Goal: Task Accomplishment & Management: Manage account settings

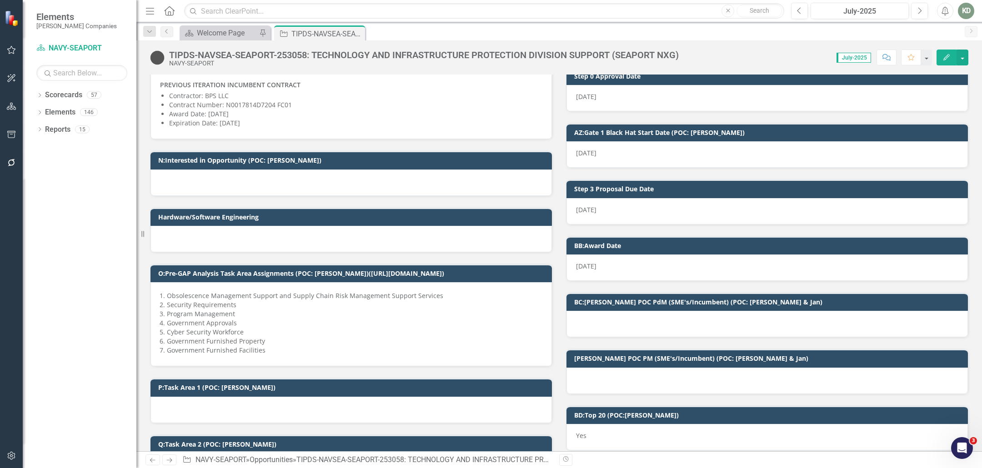
scroll to position [693, 0]
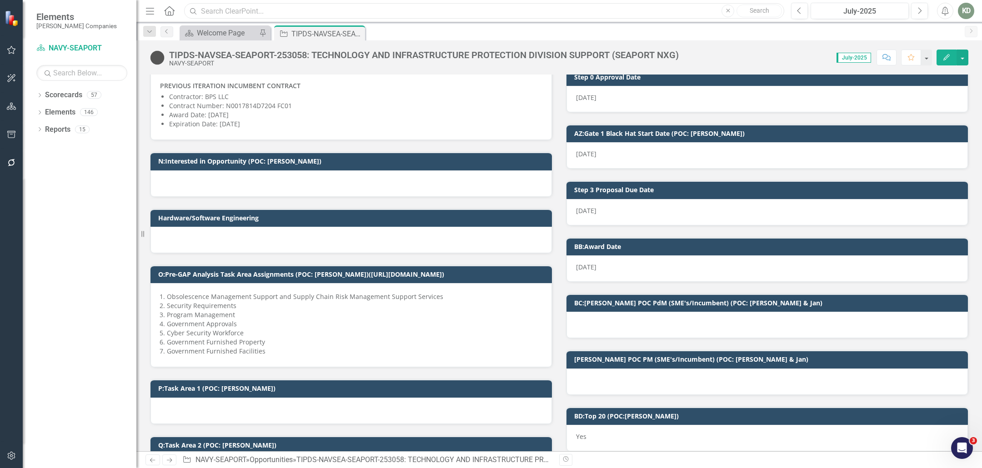
click at [221, 9] on input "text" at bounding box center [484, 11] width 600 height 16
paste input "254866"
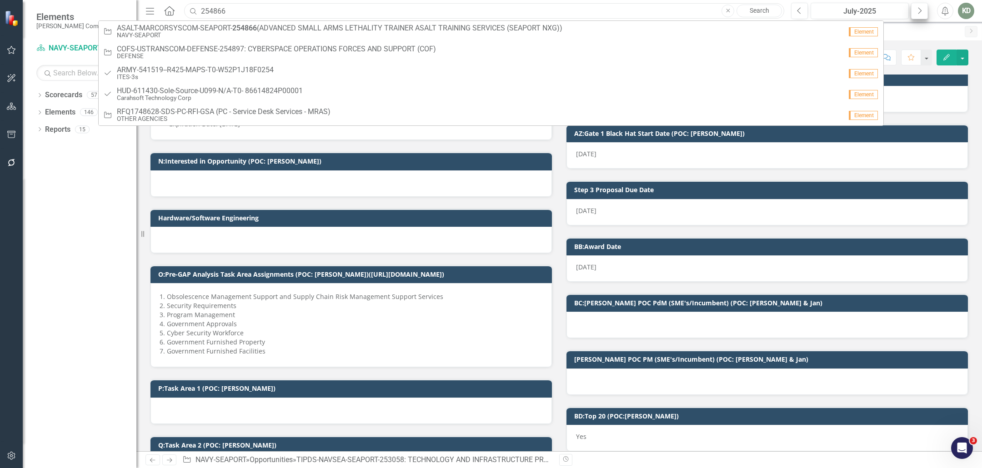
type input "254866"
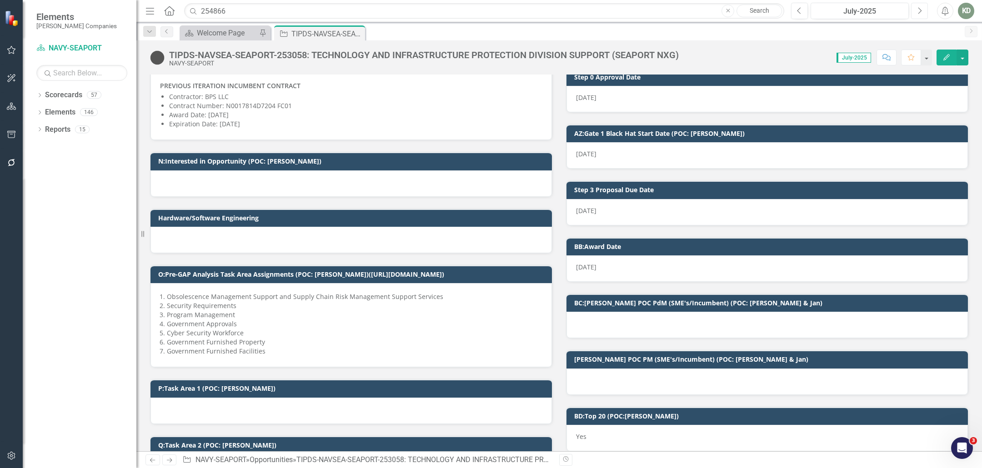
click at [916, 9] on button "Next" at bounding box center [919, 11] width 17 height 16
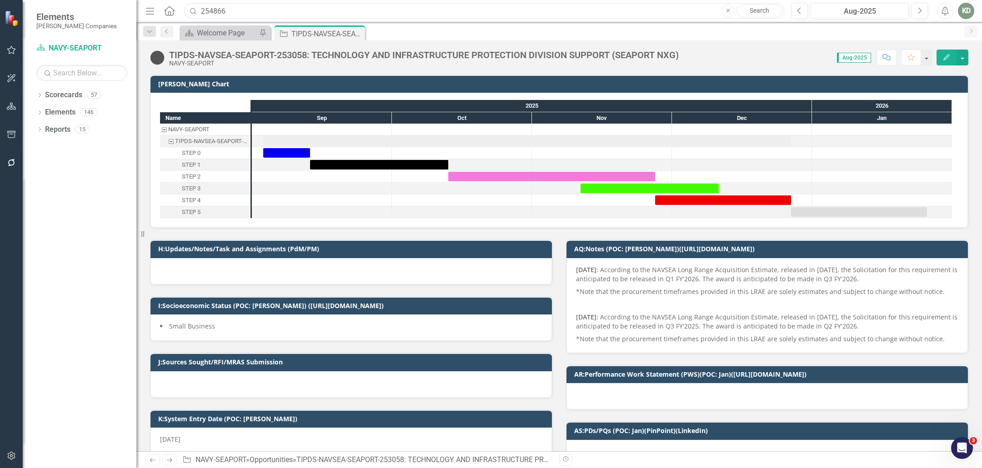
click at [471, 16] on input "254866" at bounding box center [484, 11] width 600 height 16
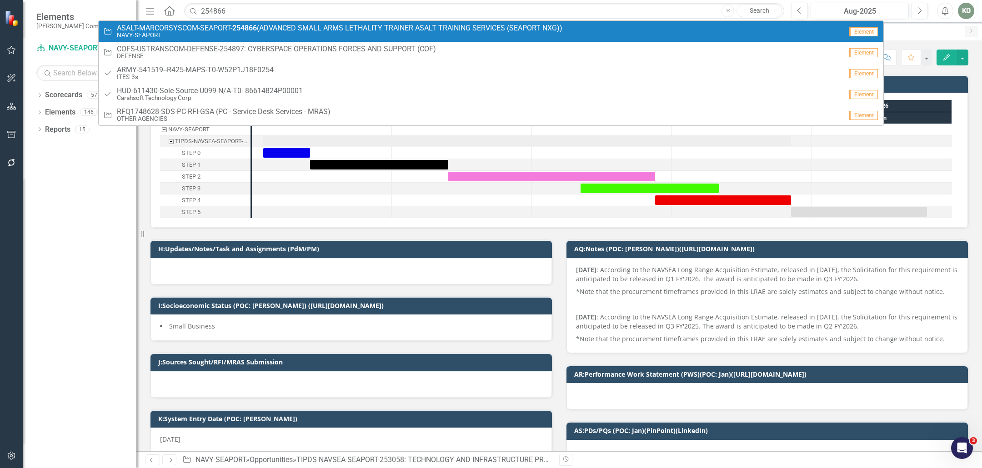
click at [415, 23] on link "Opportunity ASALT-MARCORSYSCOM-SEAPORT- 254866 (ADVANCED SMALL ARMS LETHALITY T…" at bounding box center [491, 31] width 785 height 21
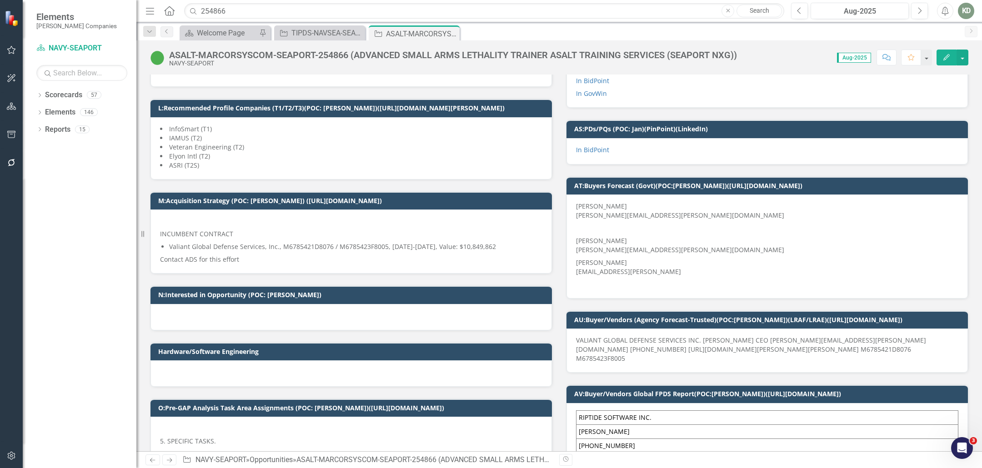
scroll to position [518, 0]
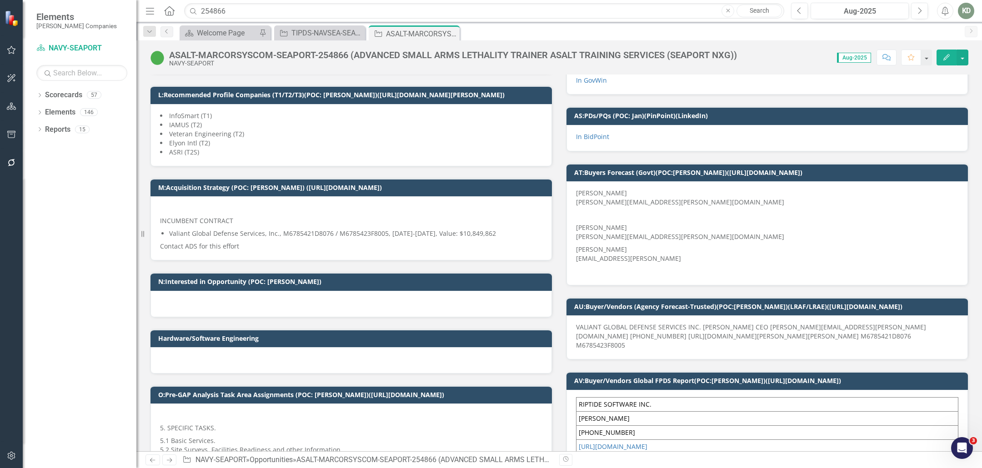
click at [328, 58] on div "ASALT-MARCORSYSCOM-SEAPORT-254866 (ADVANCED SMALL ARMS LETHALITY TRAINER ASALT …" at bounding box center [453, 55] width 568 height 10
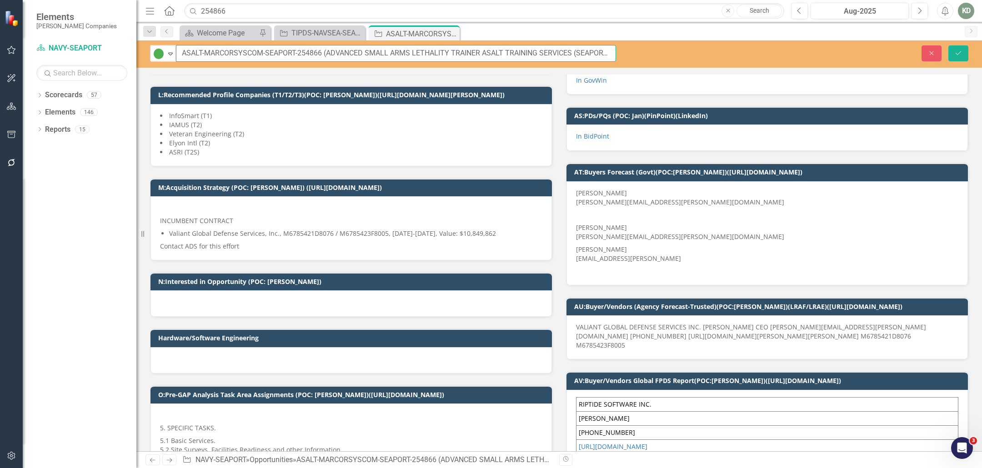
click at [319, 55] on input "ASALT-MARCORSYSCOM-SEAPORT-254866 (ADVANCED SMALL ARMS LETHALITY TRAINER ASALT …" at bounding box center [396, 53] width 440 height 17
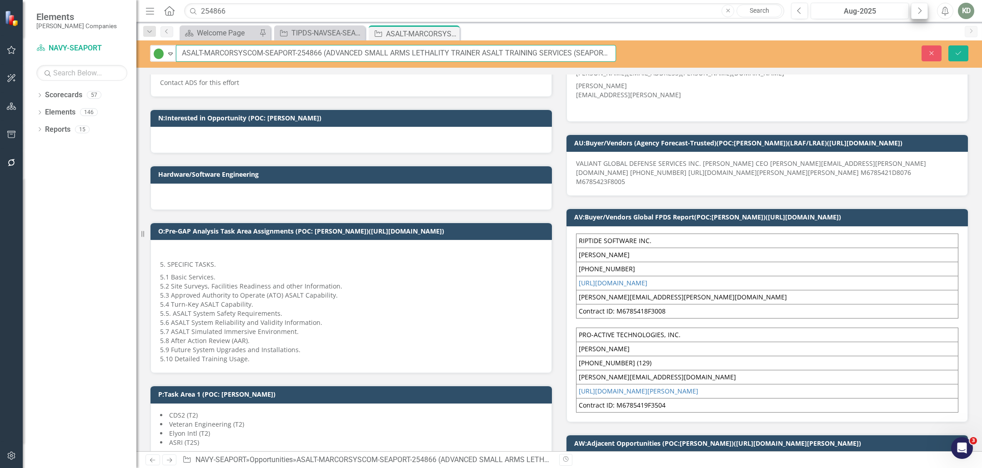
scroll to position [690, 0]
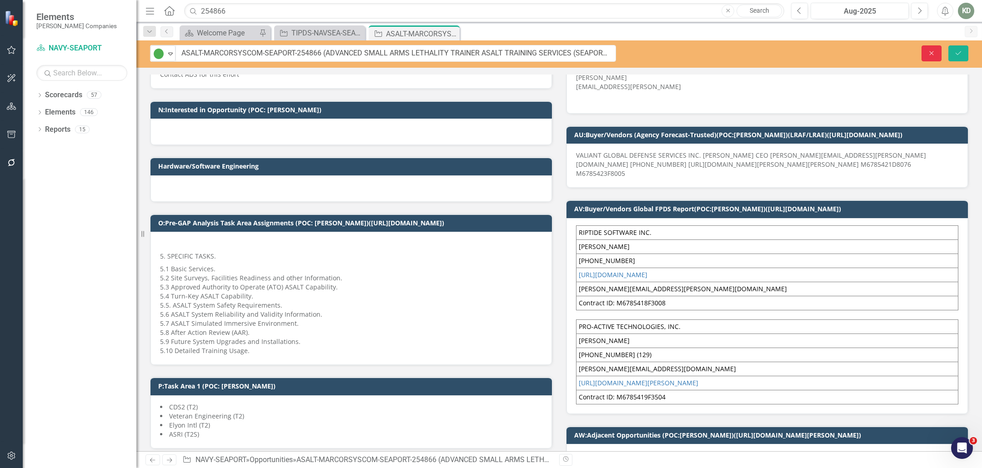
click at [930, 48] on button "Close" at bounding box center [932, 53] width 20 height 16
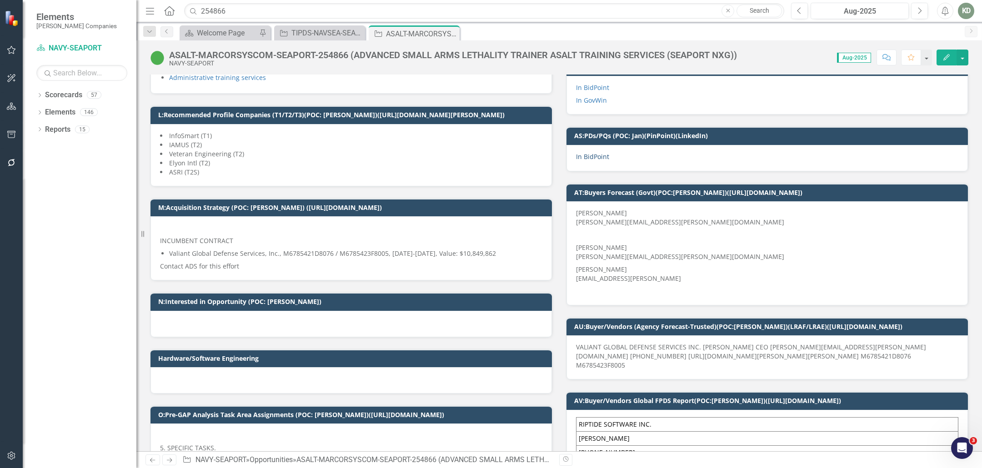
scroll to position [500, 0]
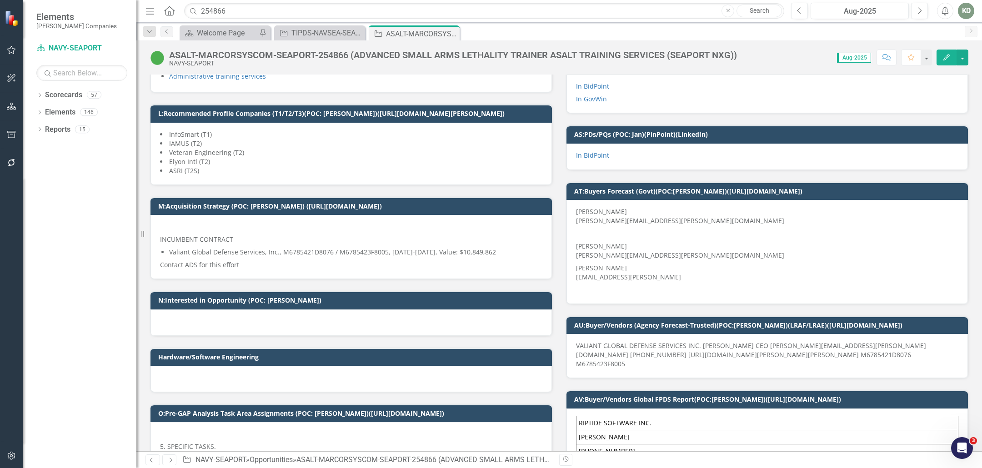
click at [665, 351] on span "VALIANT GLOBAL DEFENSE SERVICES INC. [PERSON_NAME] CEO [PERSON_NAME][EMAIL_ADDR…" at bounding box center [751, 354] width 350 height 27
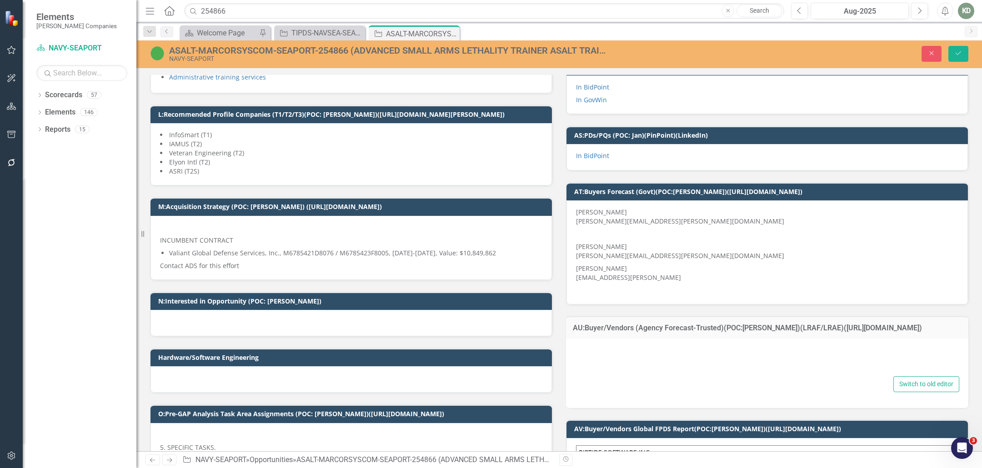
type textarea "VALIANT GLOBAL DEFENSE SERVICES INC. [PERSON_NAME] CEO [PERSON_NAME][EMAIL_ADDR…"
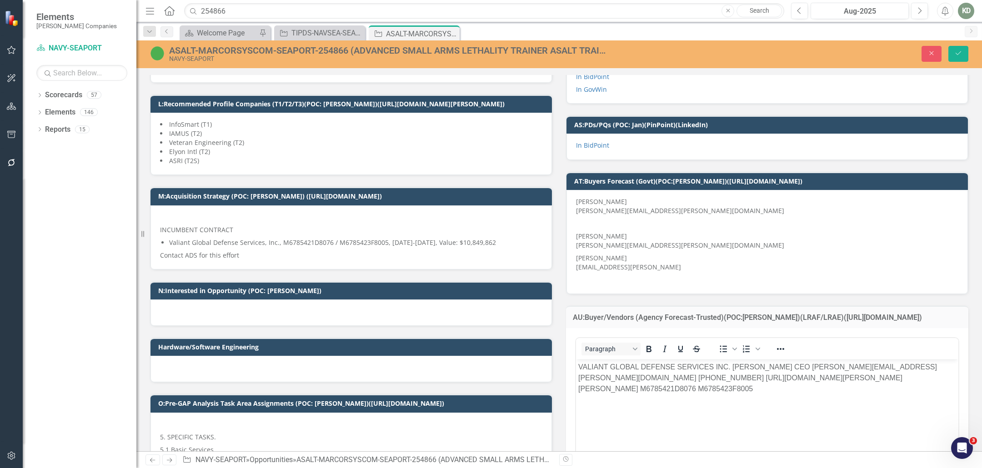
scroll to position [0, 0]
click at [695, 376] on p "VALIANT GLOBAL DEFENSE SERVICES INC. [PERSON_NAME] CEO [PERSON_NAME][EMAIL_ADDR…" at bounding box center [767, 377] width 378 height 33
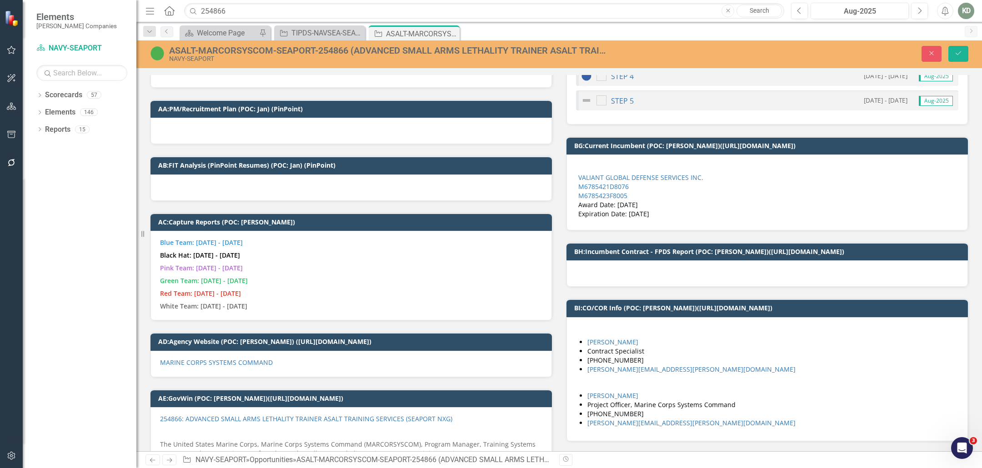
scroll to position [2003, 0]
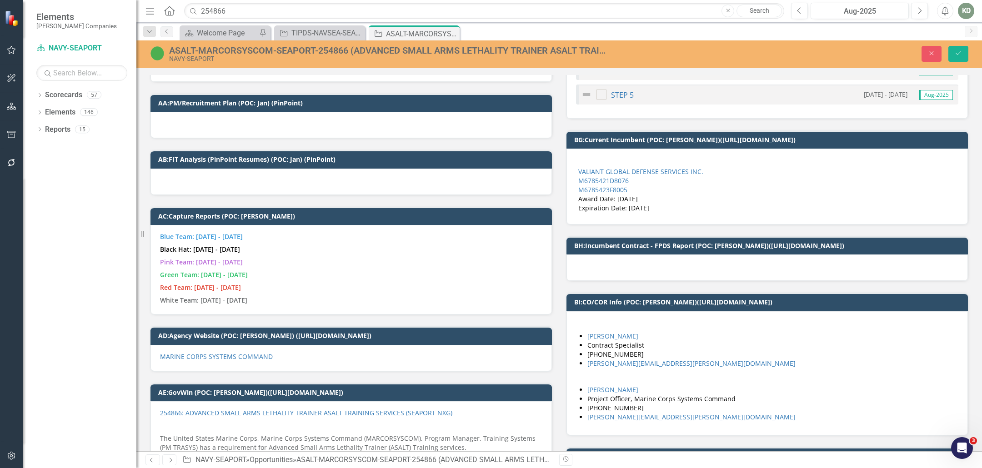
click at [611, 255] on div at bounding box center [766, 268] width 401 height 26
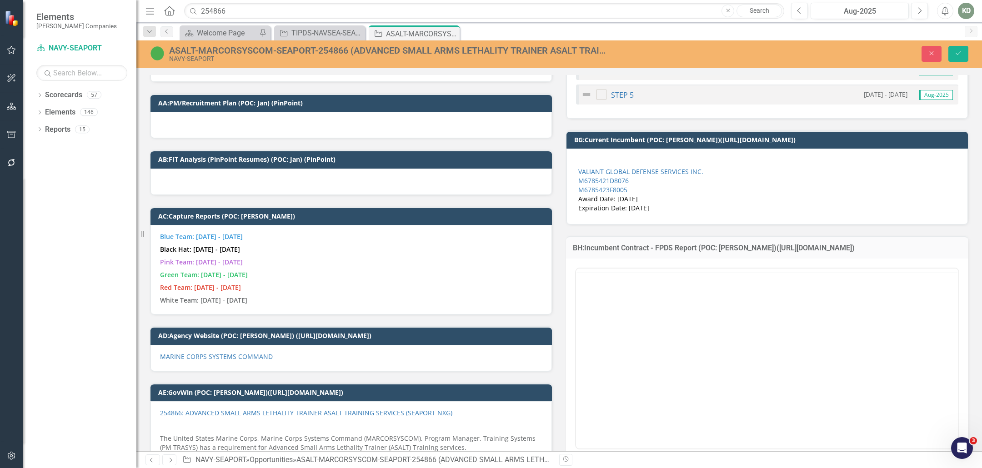
scroll to position [0, 0]
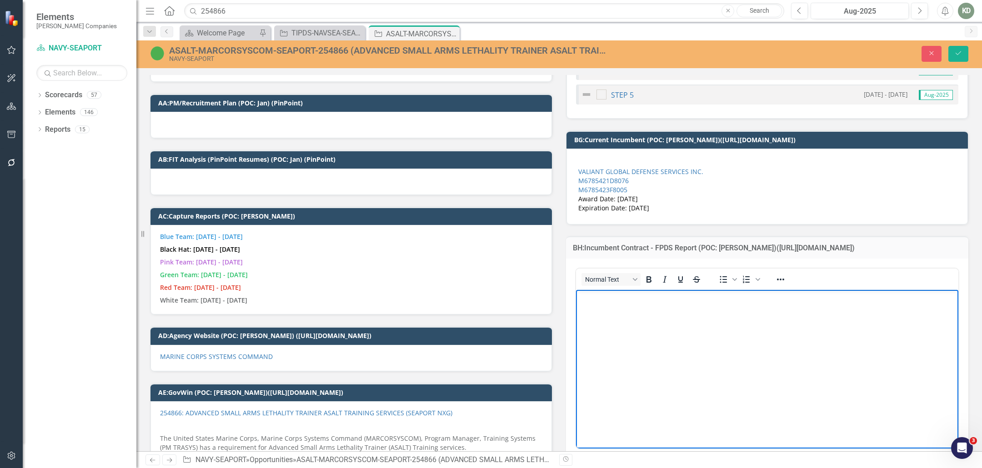
click at [610, 304] on body "Rich Text Area. Press ALT-0 for help." at bounding box center [767, 358] width 382 height 136
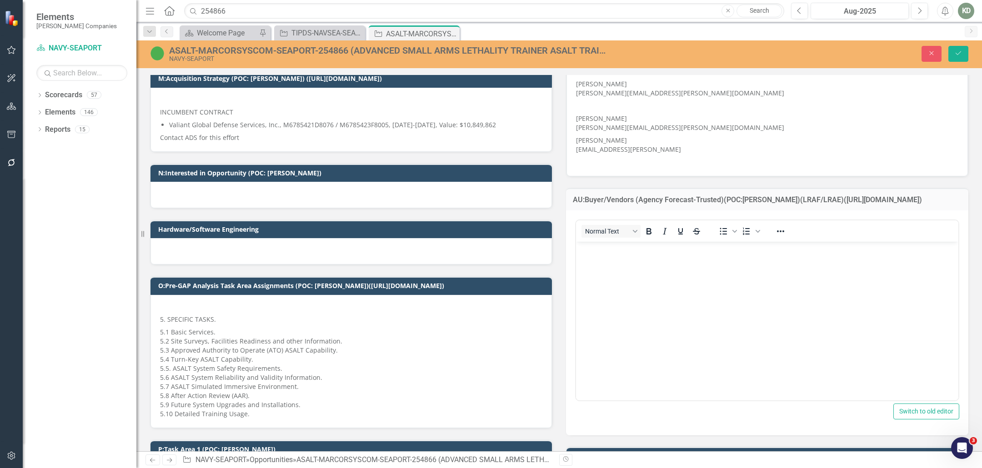
scroll to position [605, 0]
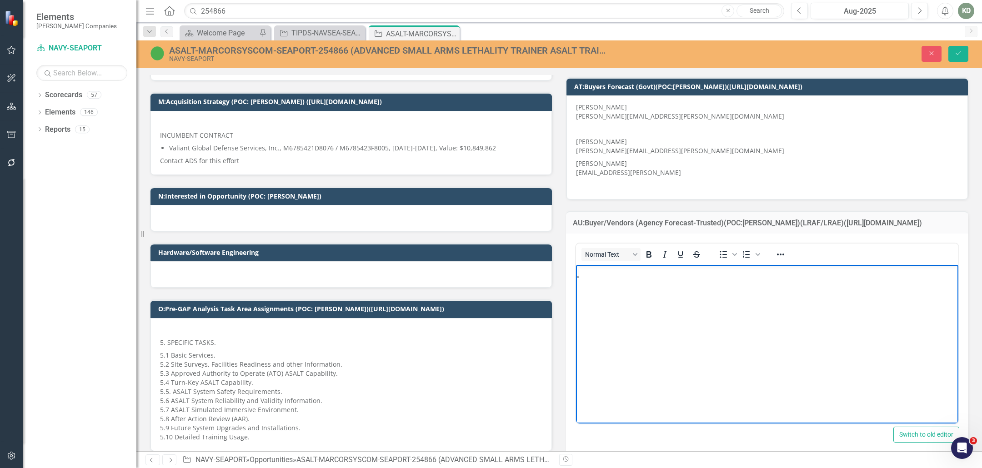
click at [698, 308] on body "Rich Text Area. Press ALT-0 for help." at bounding box center [767, 333] width 382 height 136
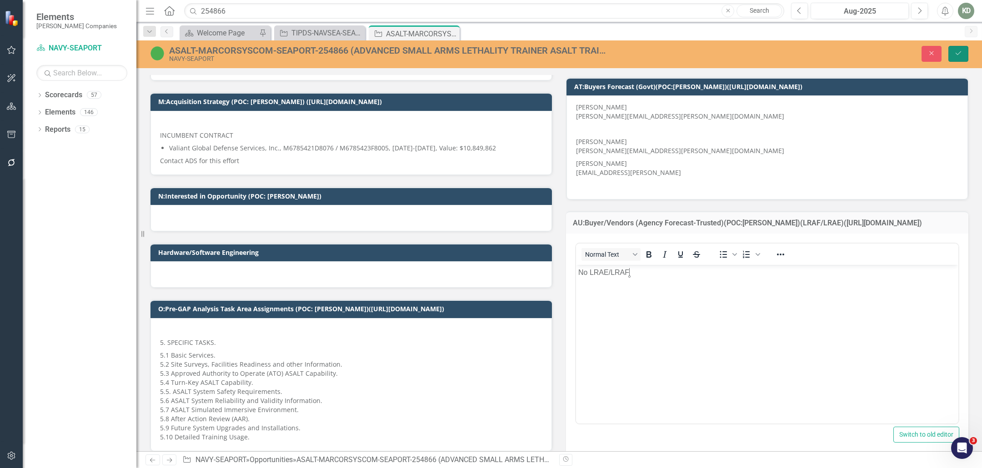
click at [961, 46] on button "Save" at bounding box center [958, 54] width 20 height 16
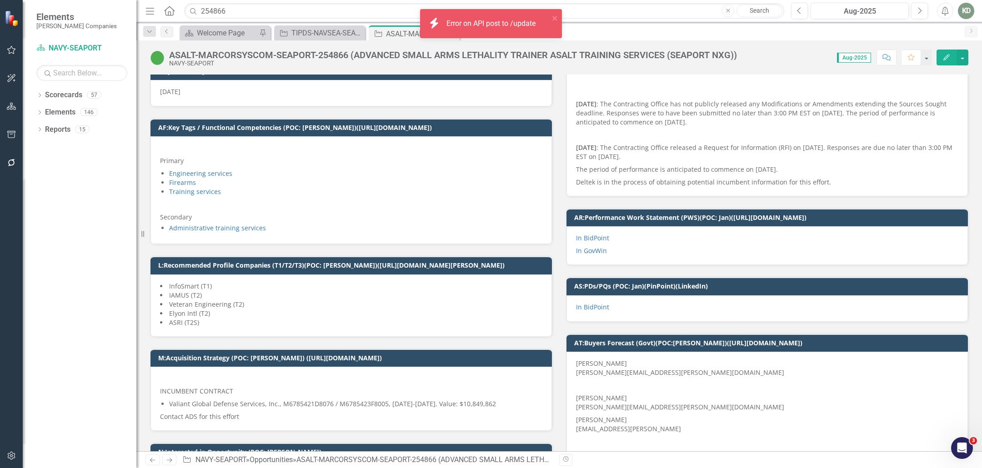
scroll to position [358, 0]
